Goal: Information Seeking & Learning: Find specific fact

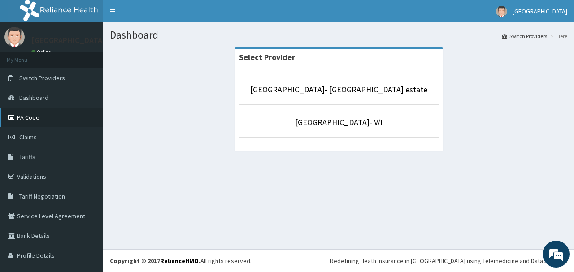
click at [48, 118] on link "PA Code" at bounding box center [51, 118] width 103 height 20
click at [32, 119] on link "PA Code" at bounding box center [51, 118] width 103 height 20
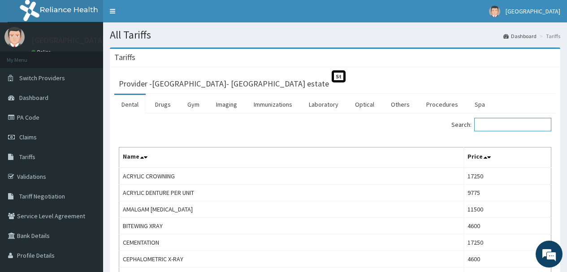
drag, startPoint x: 503, startPoint y: 122, endPoint x: 574, endPoint y: 6, distance: 135.7
click at [503, 122] on input "Search:" at bounding box center [513, 124] width 77 height 13
type input "SUPERMAG"
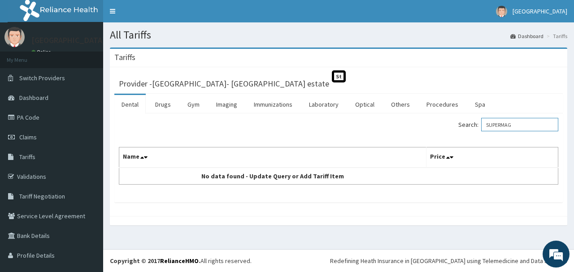
drag, startPoint x: 515, startPoint y: 126, endPoint x: 297, endPoint y: 120, distance: 218.1
click at [256, 120] on div "Search: SUPERMAG" at bounding box center [338, 126] width 453 height 16
drag, startPoint x: 512, startPoint y: 126, endPoint x: 474, endPoint y: 102, distance: 45.6
click at [437, 112] on div "Dental Drugs Gym Imaging Immunizations Laboratory Optical Others Procedures Spa…" at bounding box center [338, 148] width 449 height 109
type input "gest"
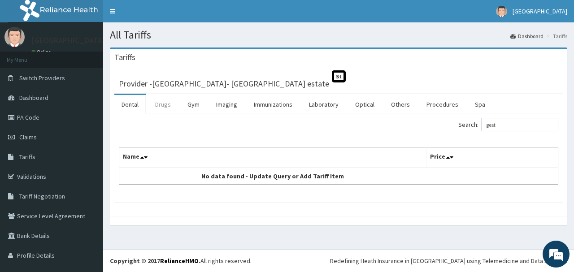
click at [168, 107] on link "Drugs" at bounding box center [163, 104] width 30 height 19
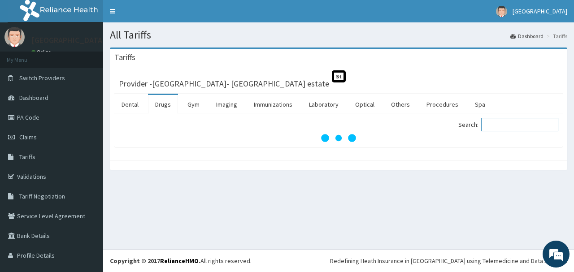
click at [494, 123] on input "Search:" at bounding box center [519, 124] width 77 height 13
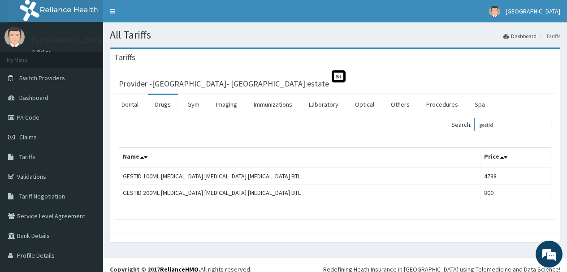
type input "gestid"
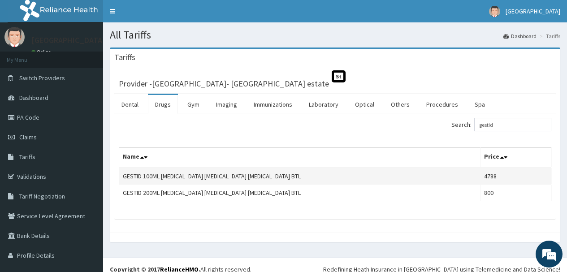
drag, startPoint x: 344, startPoint y: 175, endPoint x: 122, endPoint y: 175, distance: 221.6
click at [122, 175] on td "GESTID 100ML [MEDICAL_DATA] [MEDICAL_DATA] [MEDICAL_DATA] BTL" at bounding box center [300, 176] width 362 height 17
copy td "GESTID 100ML [MEDICAL_DATA] [MEDICAL_DATA] [MEDICAL_DATA] BTL"
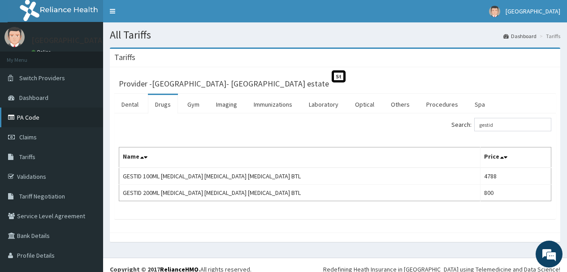
click at [31, 117] on link "PA Code" at bounding box center [51, 118] width 103 height 20
